Goal: Task Accomplishment & Management: Use online tool/utility

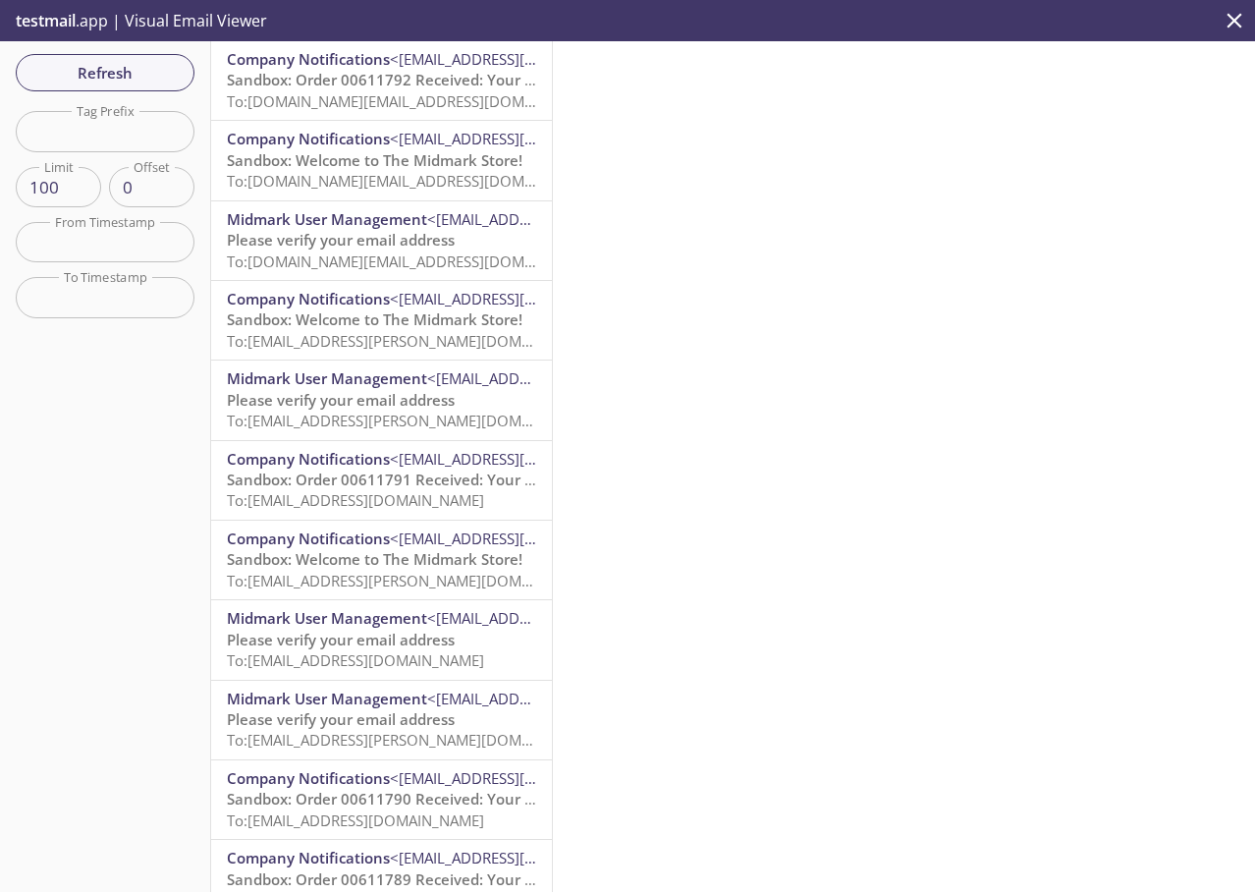
click at [853, 124] on div at bounding box center [904, 466] width 702 height 851
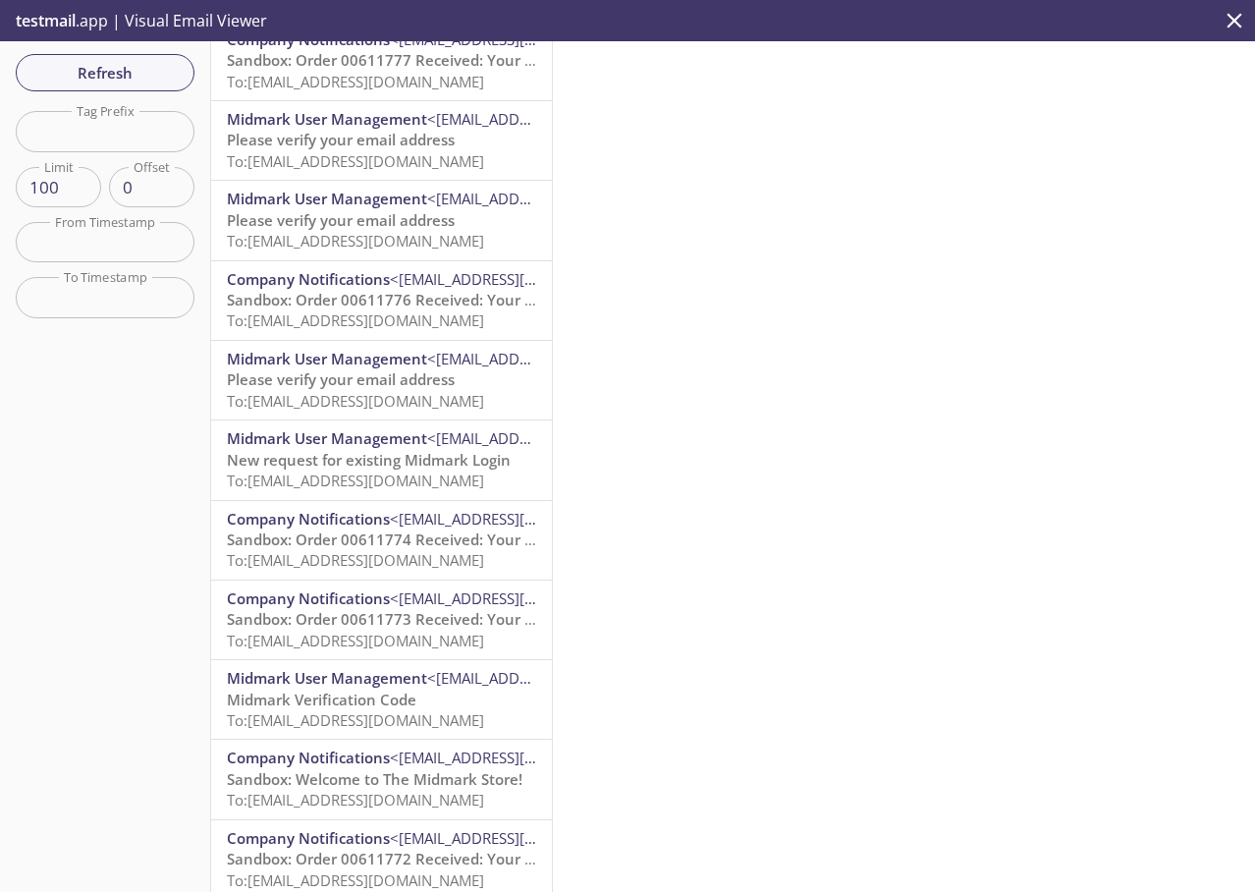
scroll to position [5632, 0]
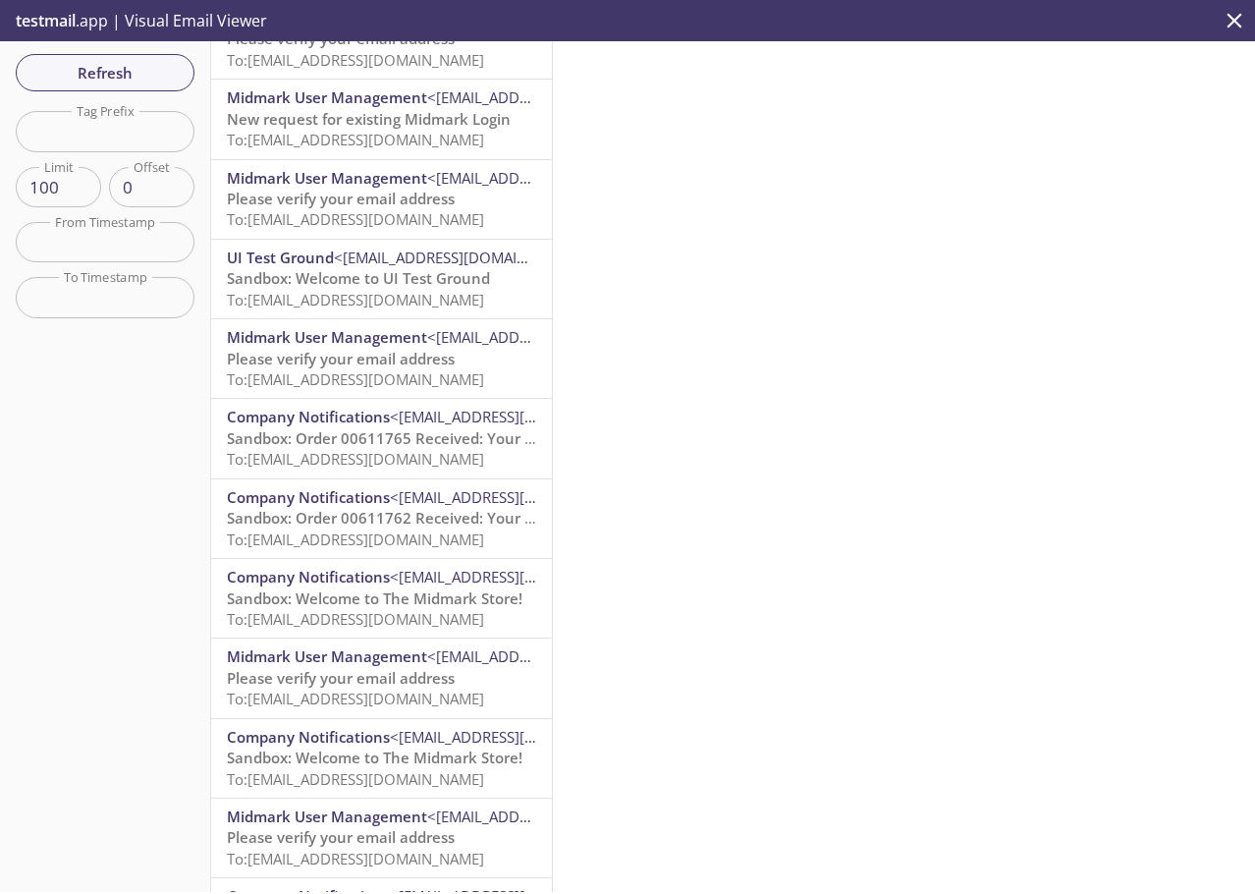
click at [404, 442] on span "Sandbox: Order 00611765 Received: Your order is being processed!" at bounding box center [463, 438] width 472 height 20
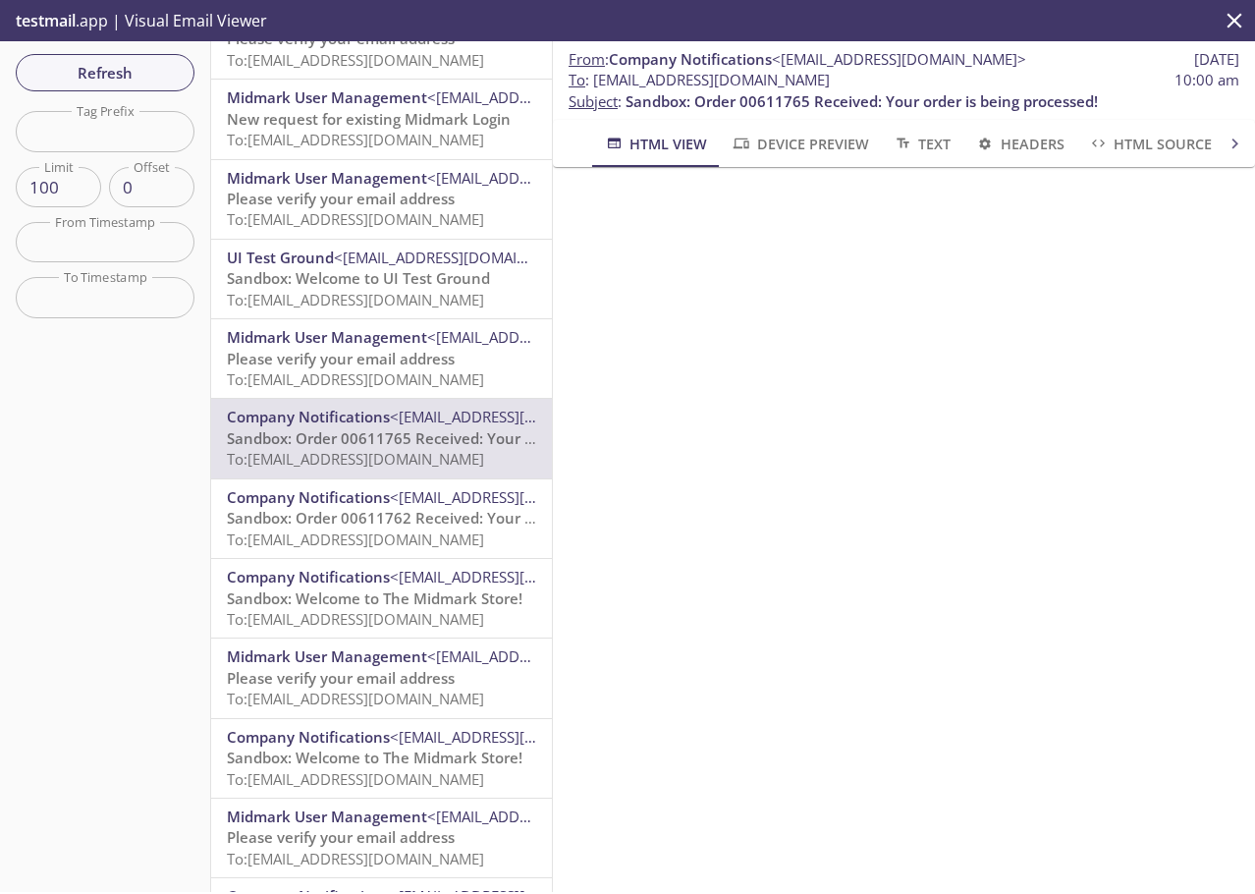
drag, startPoint x: 911, startPoint y: 79, endPoint x: 594, endPoint y: 87, distance: 316.4
click at [594, 87] on span "To : [EMAIL_ADDRESS][DOMAIN_NAME] 10:00 am" at bounding box center [904, 80] width 671 height 21
copy span "[EMAIL_ADDRESS][DOMAIN_NAME]"
click at [876, 68] on span "<[EMAIL_ADDRESS][DOMAIN_NAME]>" at bounding box center [899, 59] width 254 height 20
drag, startPoint x: 910, startPoint y: 77, endPoint x: 596, endPoint y: 83, distance: 313.4
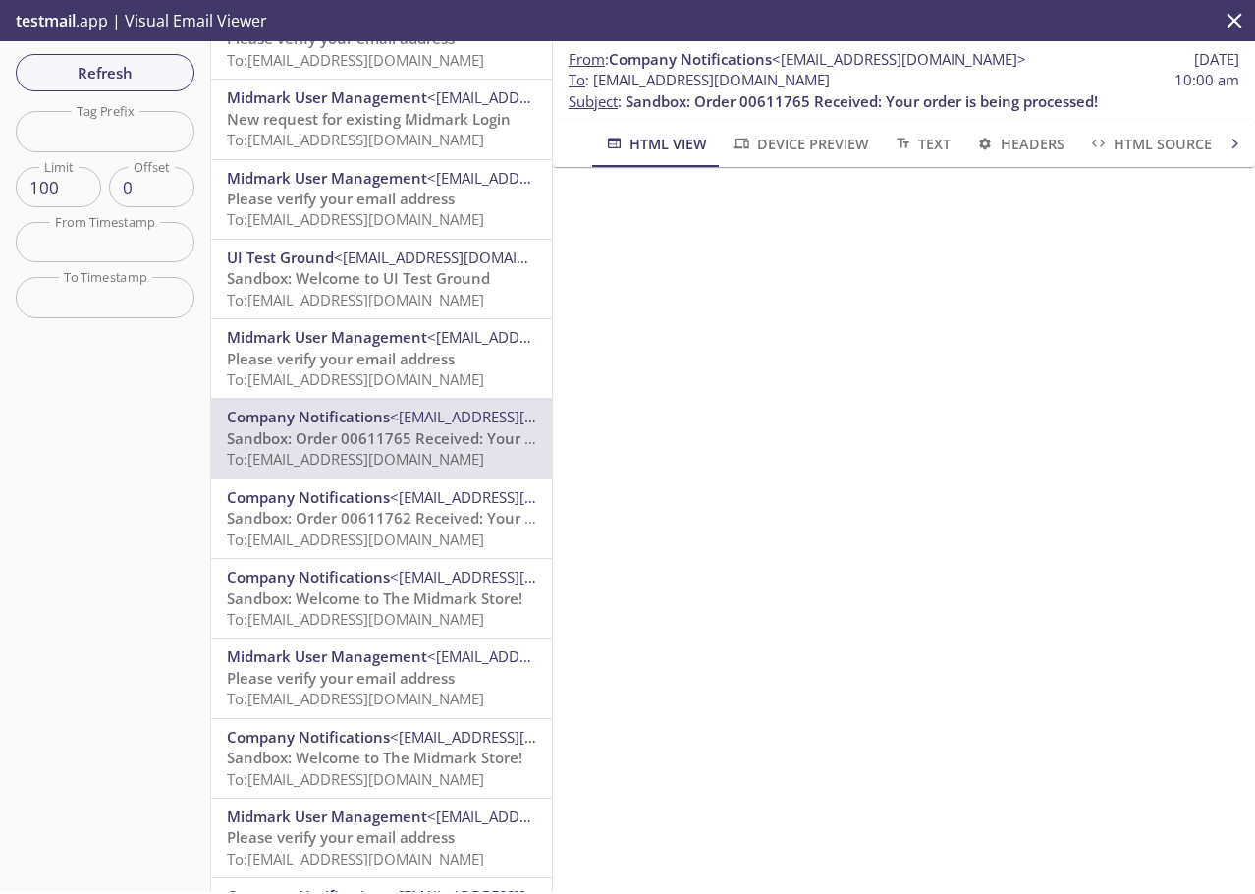
click at [596, 83] on span "To : [EMAIL_ADDRESS][DOMAIN_NAME] 10:00 am" at bounding box center [904, 80] width 671 height 21
copy span "[EMAIL_ADDRESS][DOMAIN_NAME]"
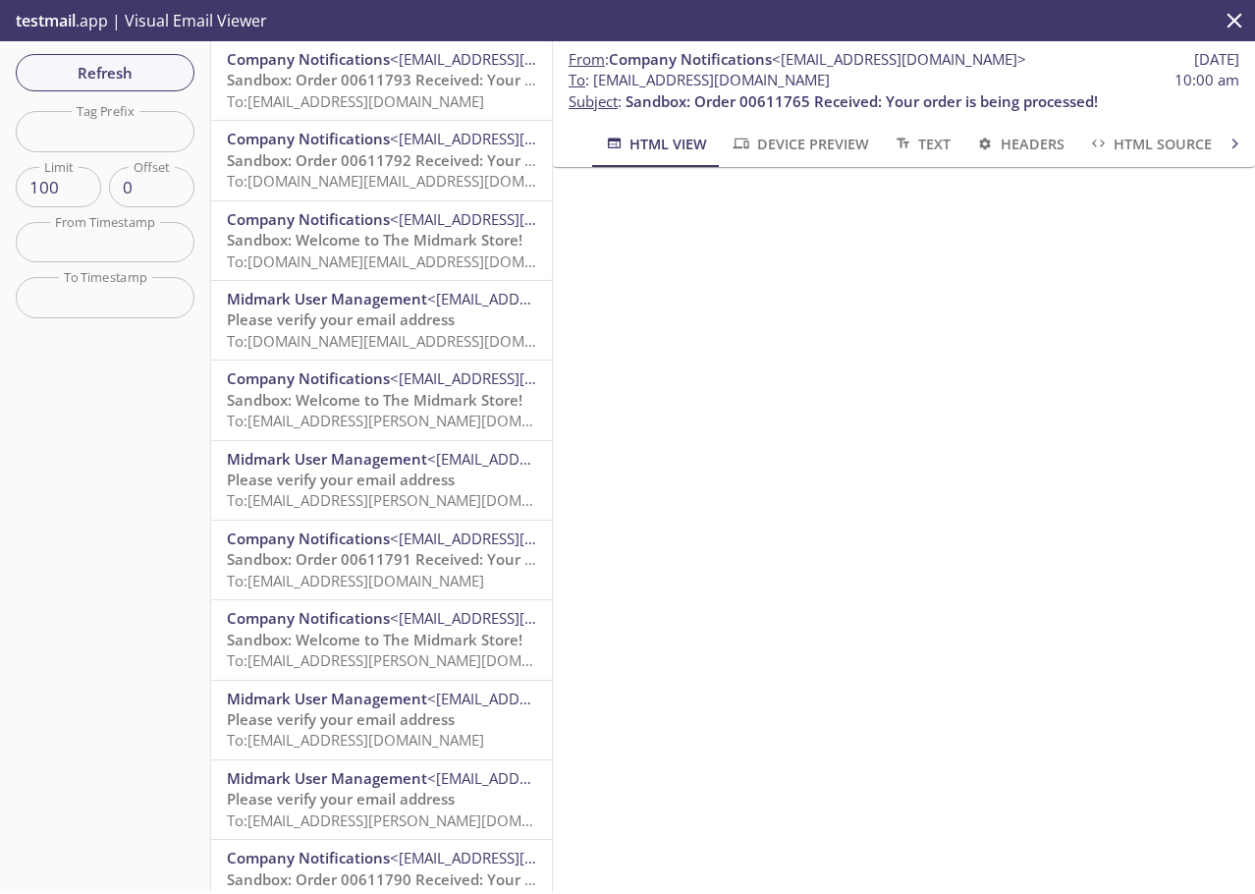
click at [330, 119] on div "Company Notifications <[EMAIL_ADDRESS][DOMAIN_NAME]> Sandbox: Order 00611793 Re…" at bounding box center [381, 80] width 341 height 79
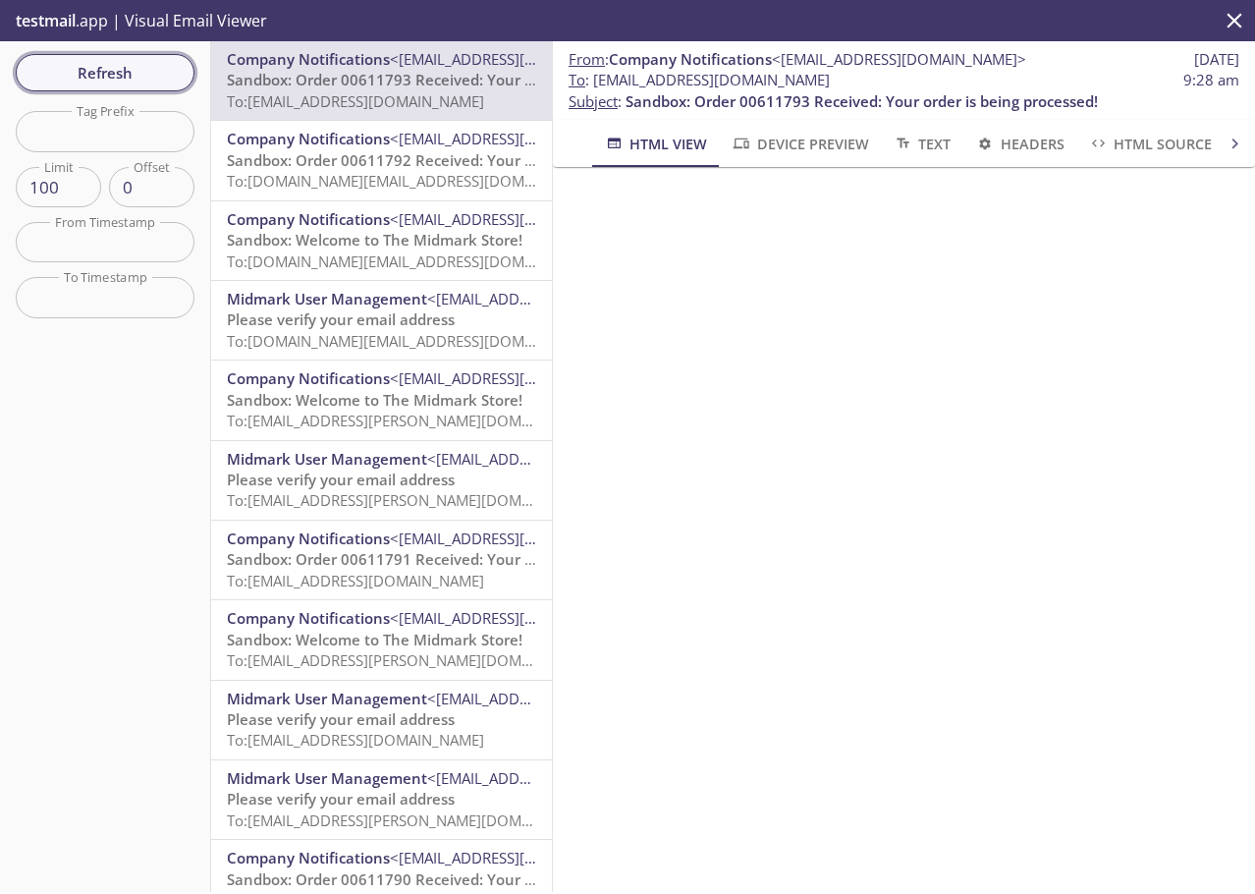
click at [75, 73] on span "Refresh" at bounding box center [104, 73] width 147 height 26
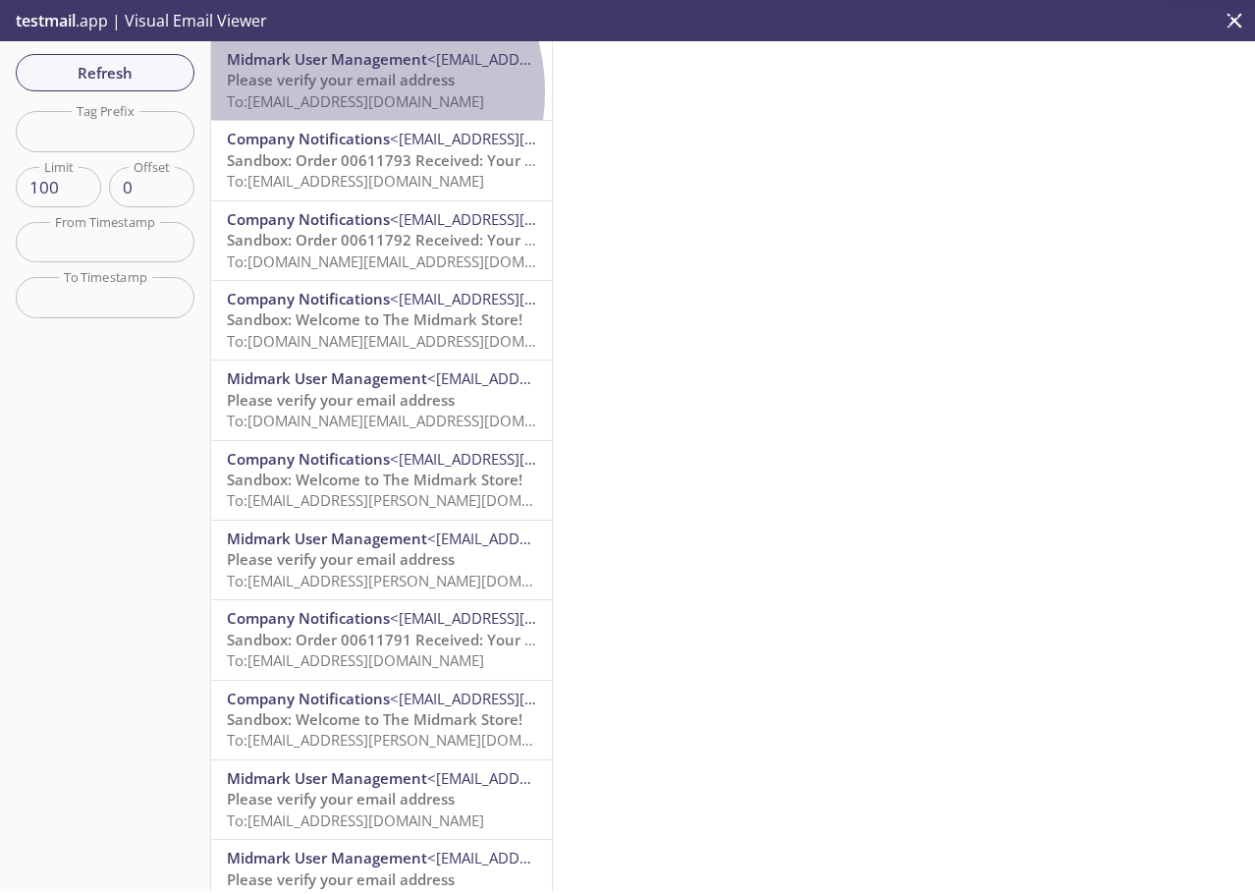
click at [343, 92] on span "To: [EMAIL_ADDRESS][DOMAIN_NAME]" at bounding box center [355, 101] width 257 height 20
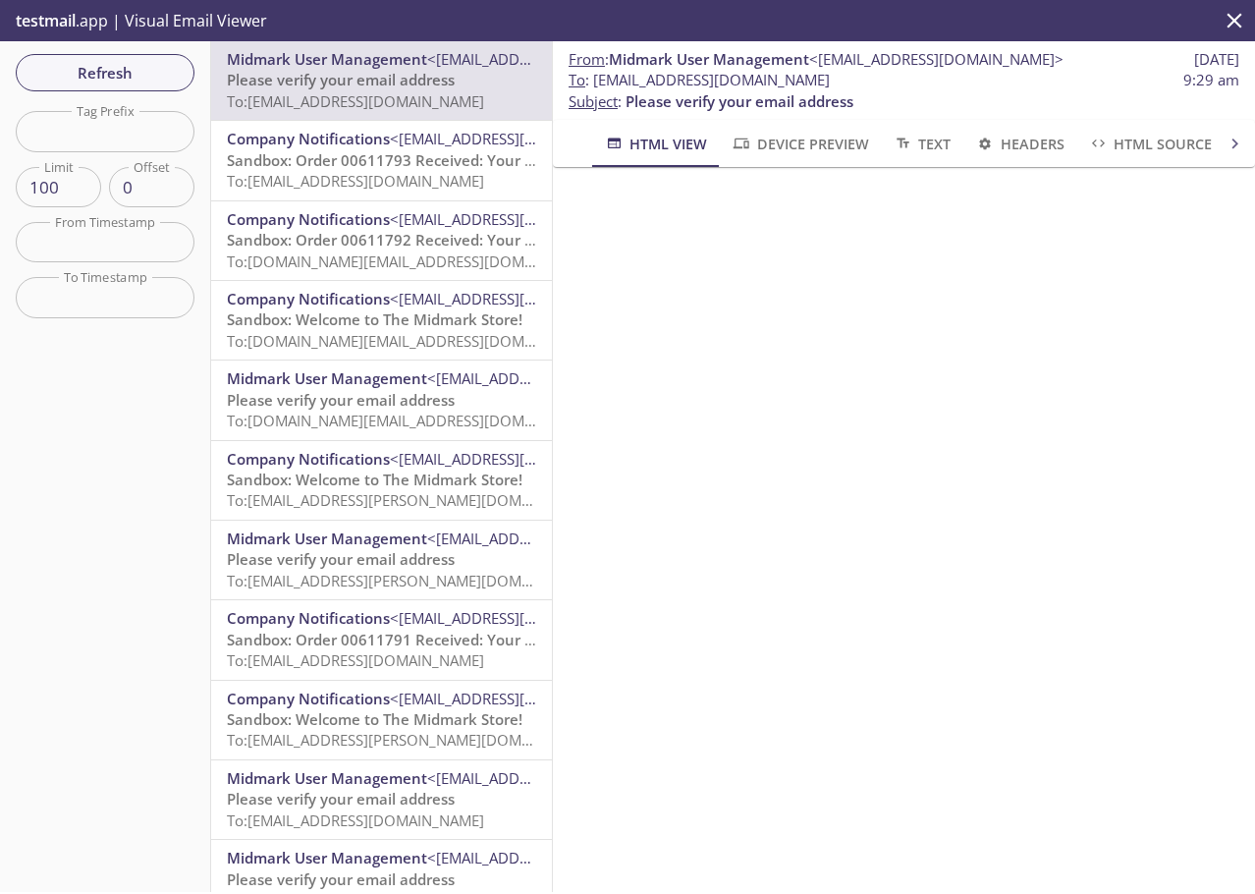
drag, startPoint x: 893, startPoint y: 80, endPoint x: 593, endPoint y: 80, distance: 299.6
click at [593, 80] on span "To : [EMAIL_ADDRESS][DOMAIN_NAME]" at bounding box center [699, 80] width 261 height 21
copy span "[EMAIL_ADDRESS][DOMAIN_NAME]"
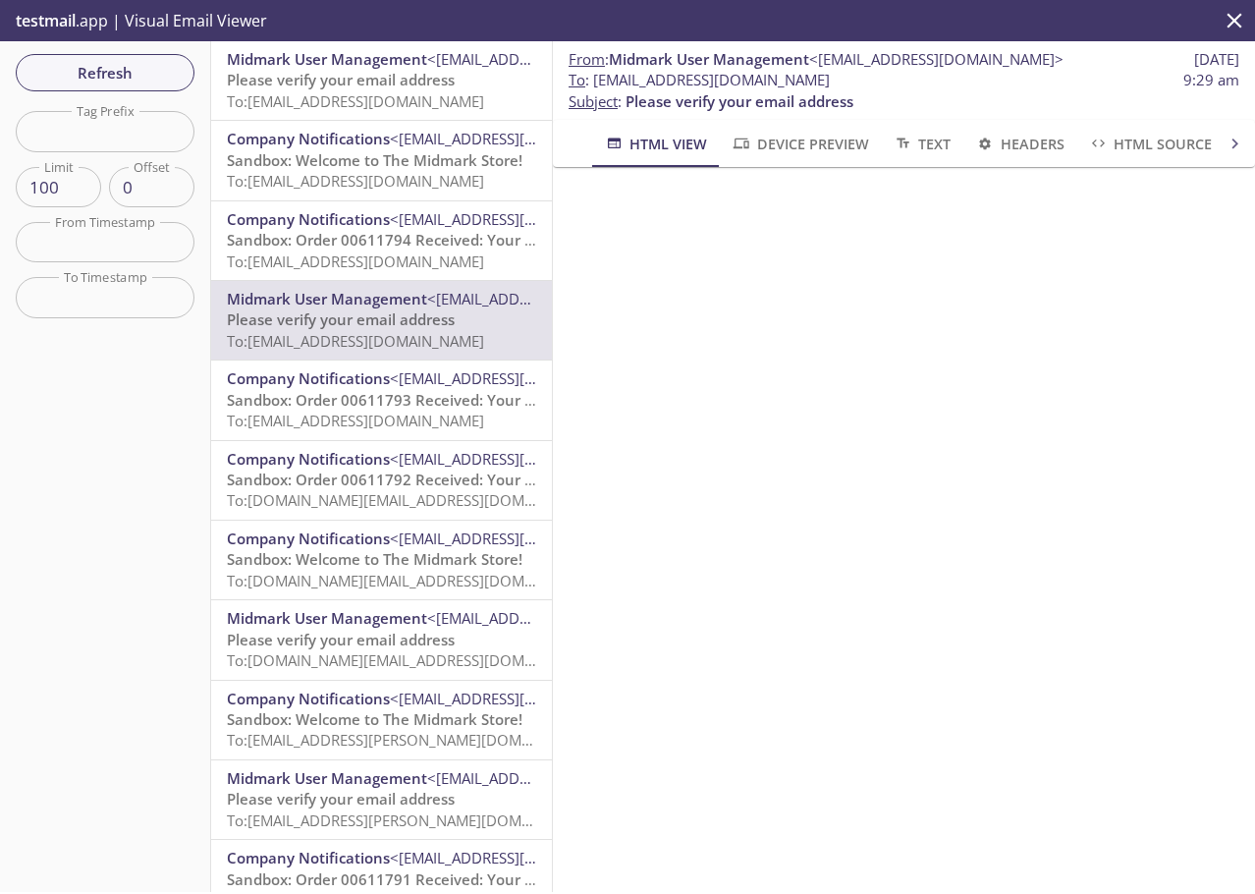
click at [151, 76] on span "Refresh" at bounding box center [104, 73] width 147 height 26
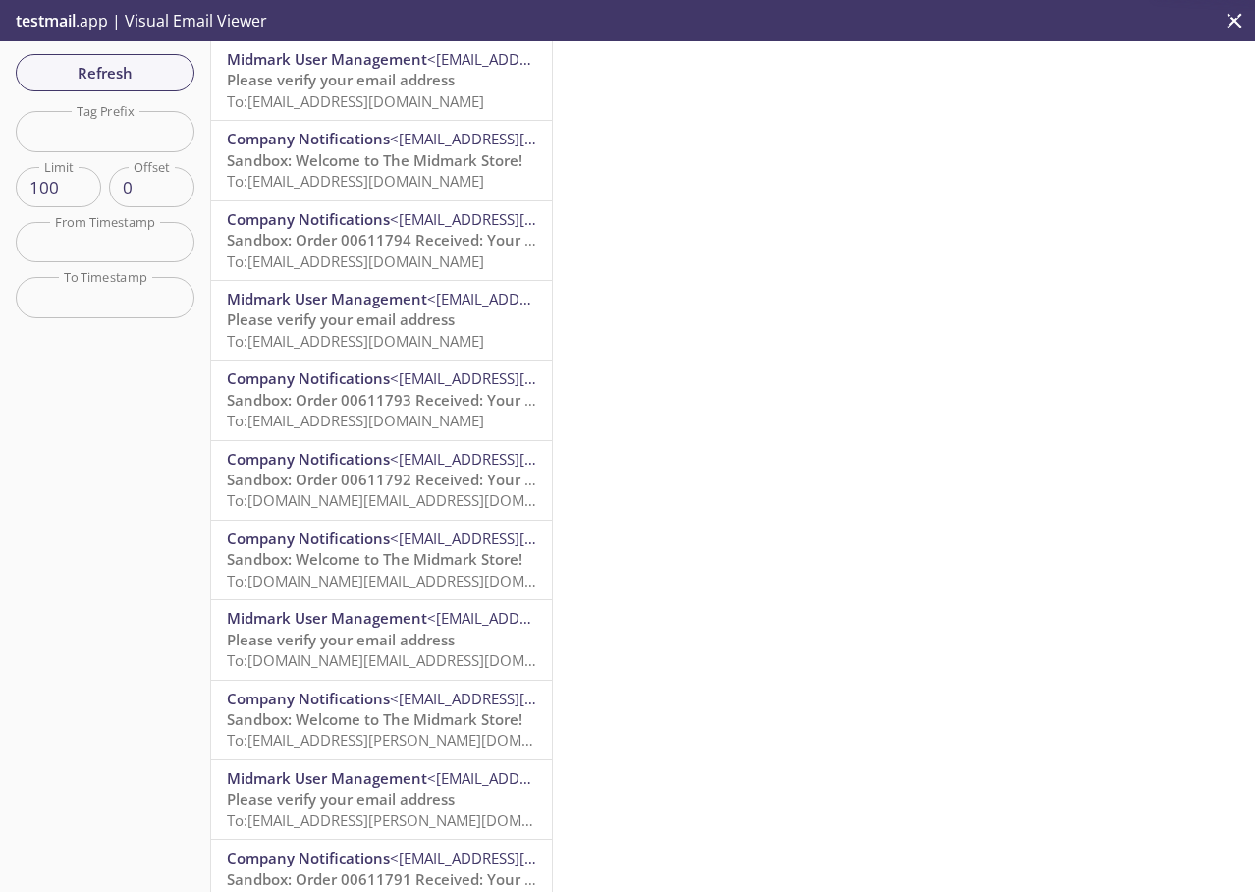
click at [362, 93] on span "To: [EMAIL_ADDRESS][DOMAIN_NAME]" at bounding box center [355, 101] width 257 height 20
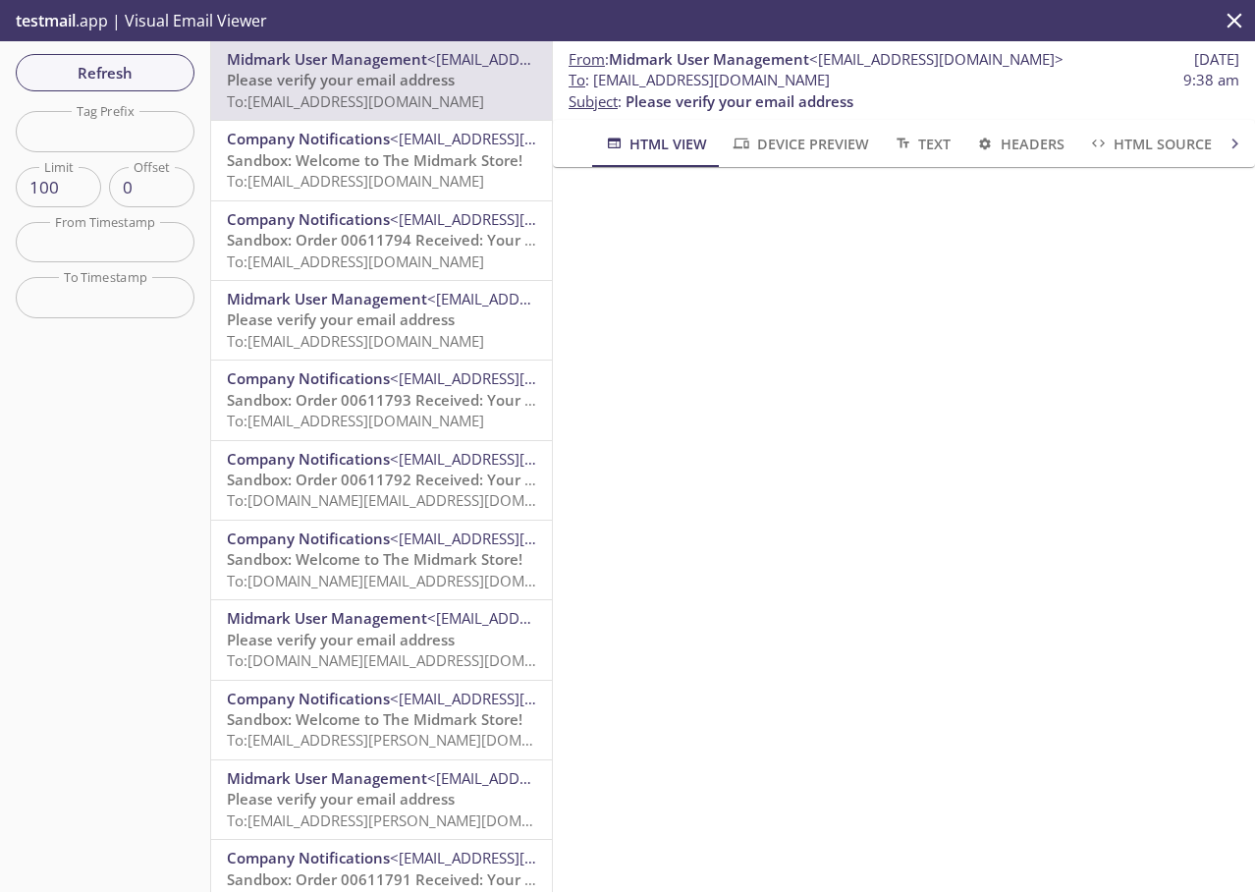
drag, startPoint x: 869, startPoint y: 83, endPoint x: 592, endPoint y: 82, distance: 277.0
click at [592, 82] on span "To : [EMAIL_ADDRESS][DOMAIN_NAME]" at bounding box center [699, 80] width 261 height 21
copy span "[EMAIL_ADDRESS][DOMAIN_NAME]"
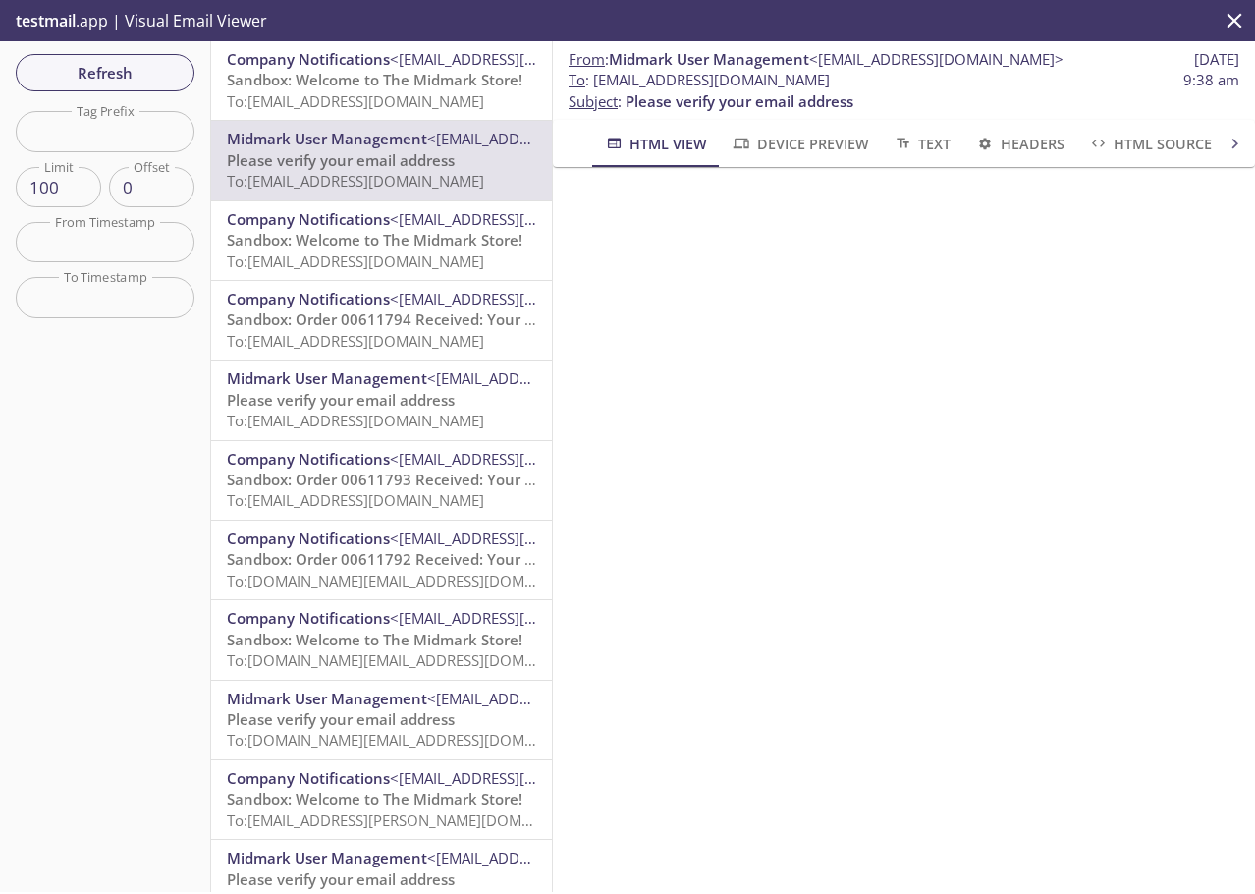
copy span "[EMAIL_ADDRESS][DOMAIN_NAME]"
click at [116, 65] on span "Refresh" at bounding box center [104, 73] width 147 height 26
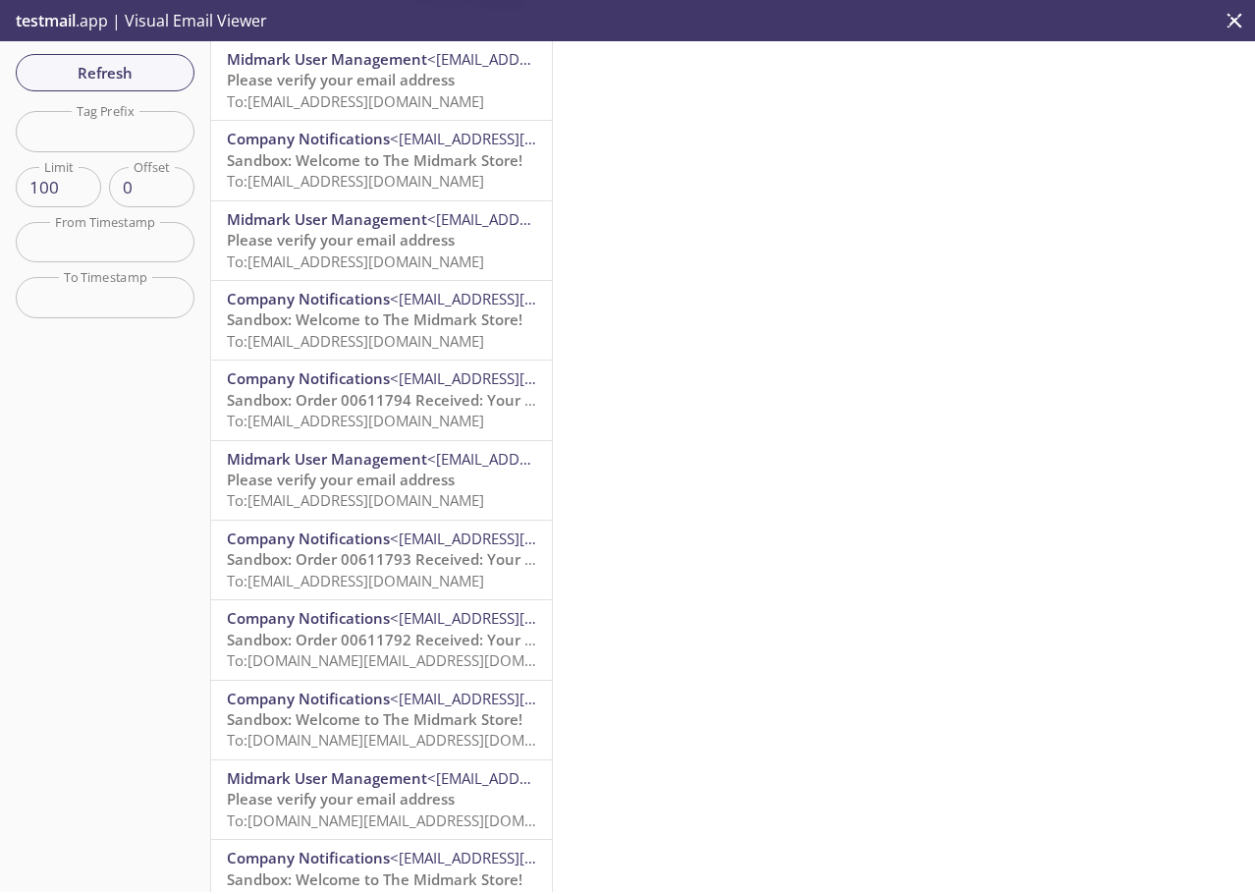
click at [362, 91] on span "To: [EMAIL_ADDRESS][DOMAIN_NAME]" at bounding box center [355, 101] width 257 height 20
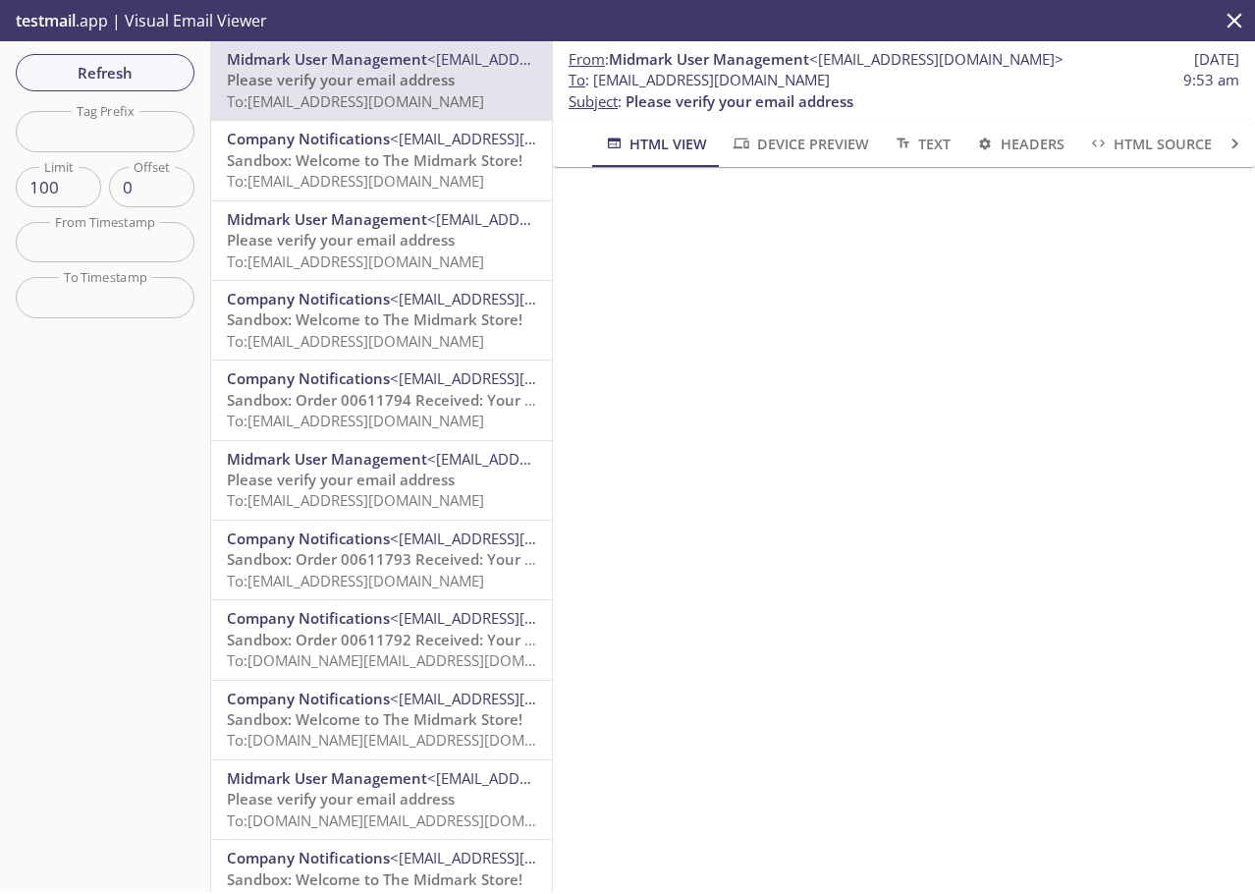
drag, startPoint x: 831, startPoint y: 83, endPoint x: 853, endPoint y: 81, distance: 21.7
click at [830, 82] on span "To : [EMAIL_ADDRESS][DOMAIN_NAME]" at bounding box center [699, 80] width 261 height 21
drag, startPoint x: 896, startPoint y: 80, endPoint x: 595, endPoint y: 84, distance: 300.6
click at [595, 84] on span "To : [EMAIL_ADDRESS][DOMAIN_NAME] 9:53 am" at bounding box center [904, 80] width 671 height 21
copy span "[EMAIL_ADDRESS][DOMAIN_NAME]"
